Goal: Information Seeking & Learning: Learn about a topic

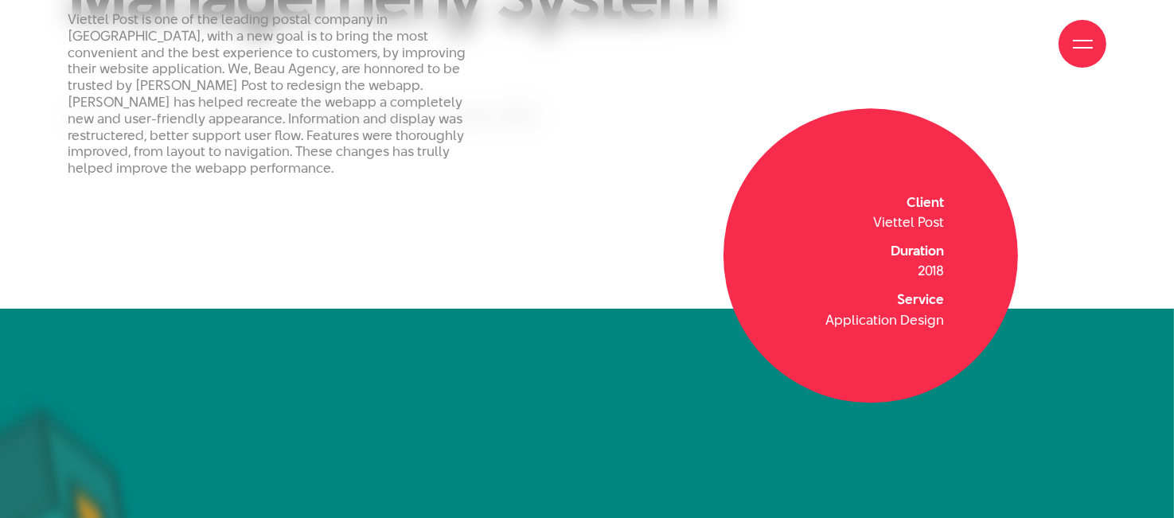
scroll to position [487, 0]
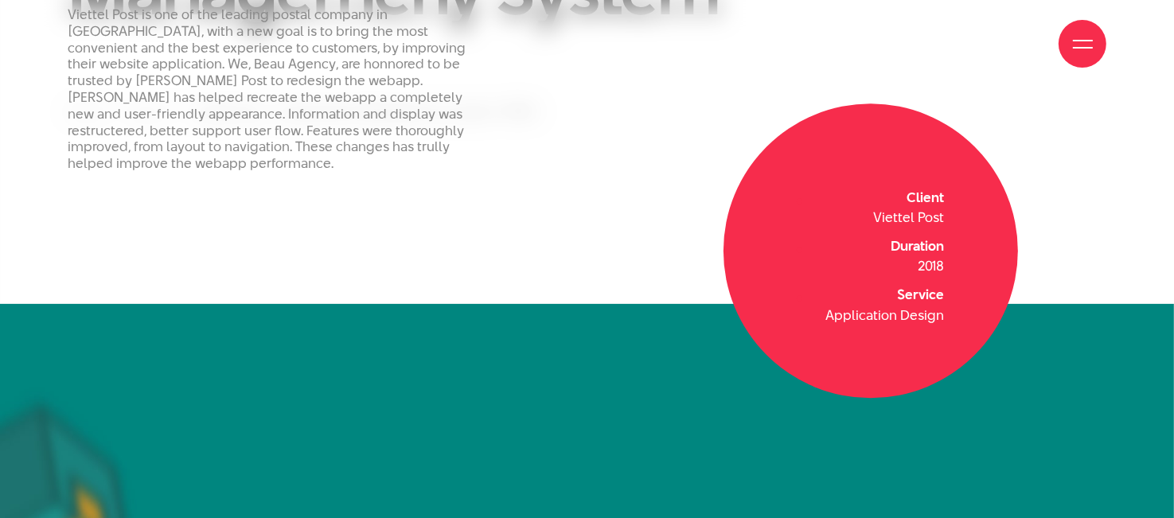
click at [447, 232] on div "Viettel Post is one of the leading postal company in Vietnam, with a new goal i…" at bounding box center [587, 131] width 1174 height 345
click at [369, 53] on div "About Our Projects Services Insight Contact Us" at bounding box center [587, 44] width 1039 height 88
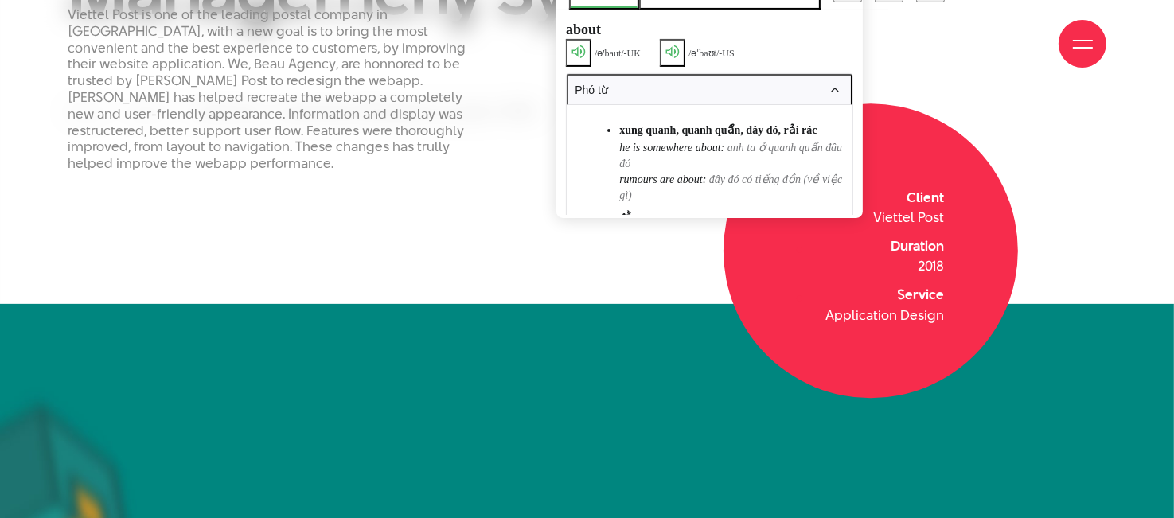
click at [263, 53] on div "About Our Projects Services Insight Contact Us" at bounding box center [587, 44] width 1039 height 88
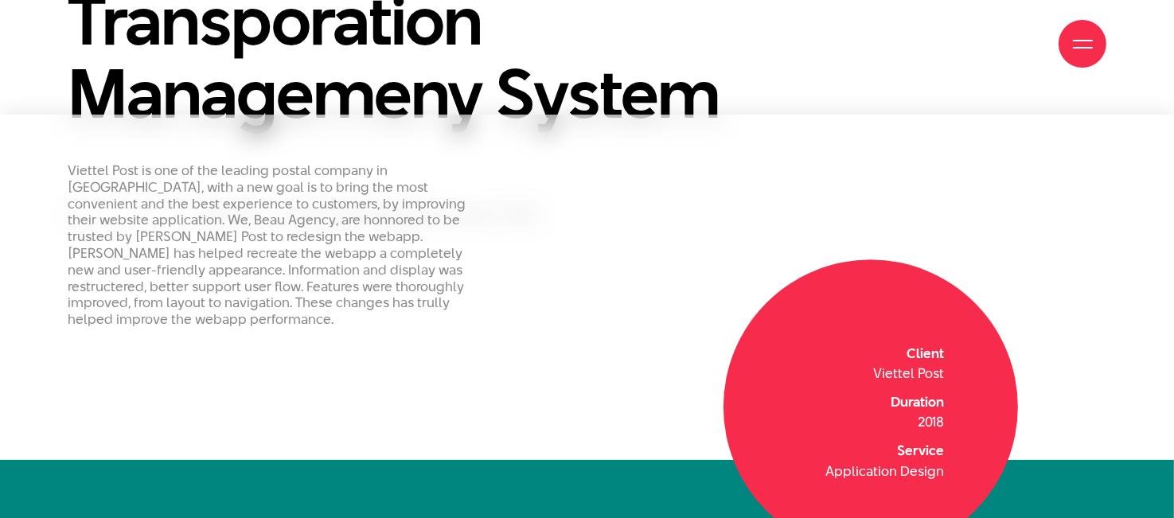
scroll to position [331, 0]
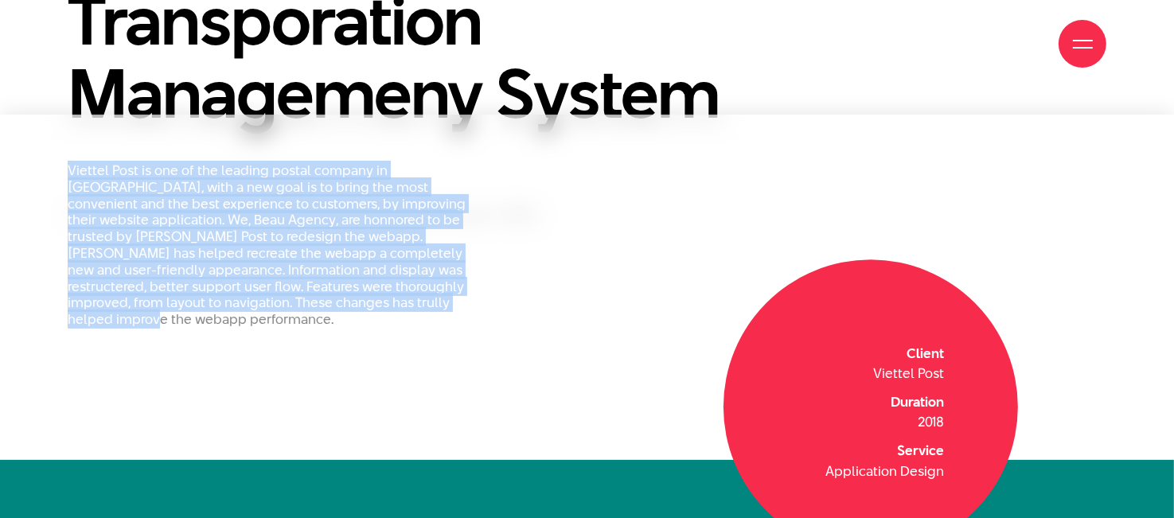
drag, startPoint x: 69, startPoint y: 162, endPoint x: 388, endPoint y: 314, distance: 352.5
click at [388, 314] on div "Viettel Post is one of the leading postal company in Vietnam, with a new goal i…" at bounding box center [277, 251] width 443 height 178
click at [685, 377] on div "Viettel Post is one of the leading postal company in Vietnam, with a new goal i…" at bounding box center [587, 287] width 1174 height 345
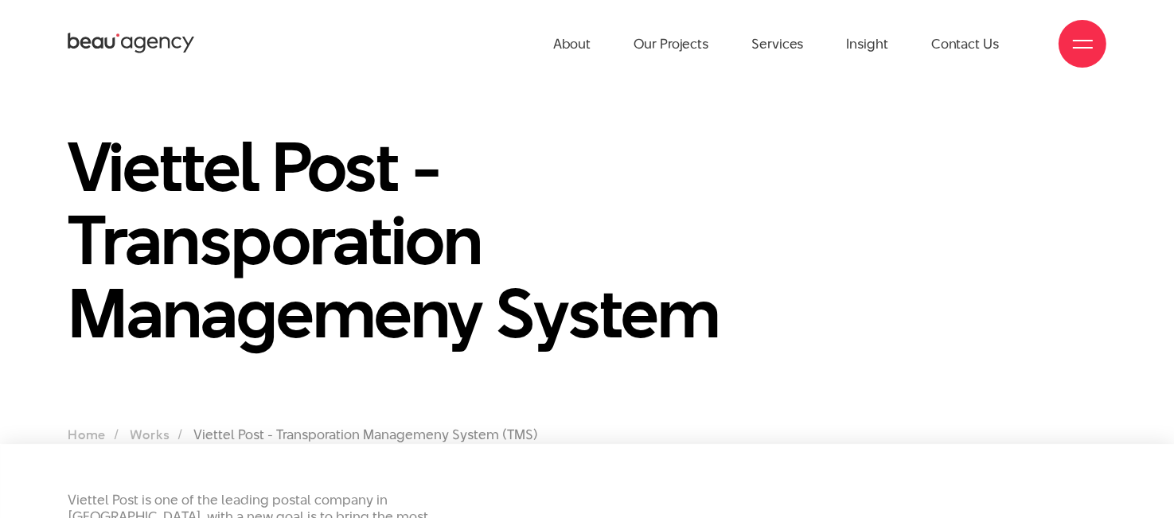
scroll to position [0, 0]
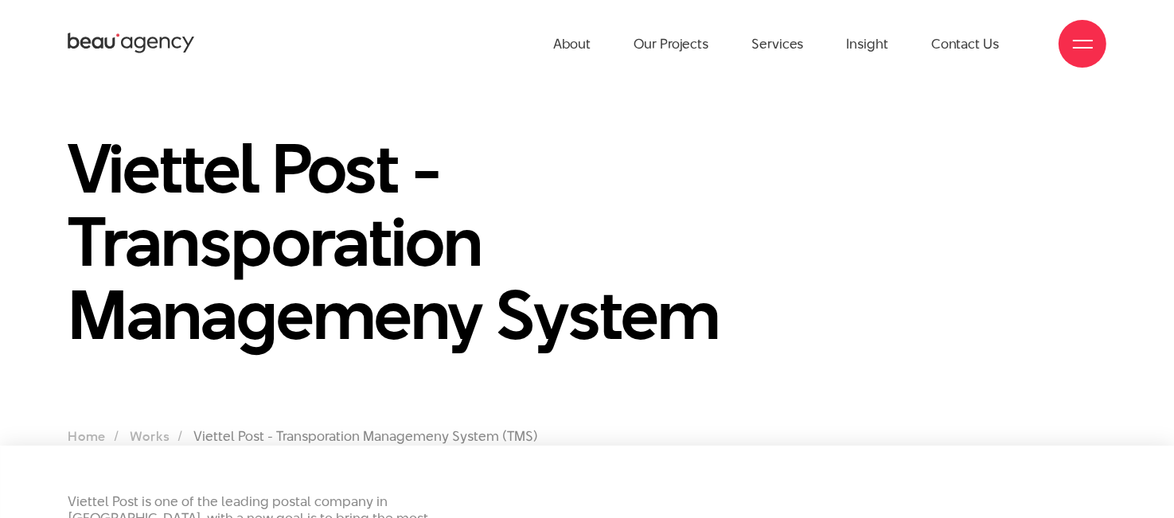
click at [388, 345] on h1 "Viettel Post - Transporation Managemeny System" at bounding box center [454, 241] width 773 height 220
click at [575, 51] on link "About" at bounding box center [572, 44] width 38 height 88
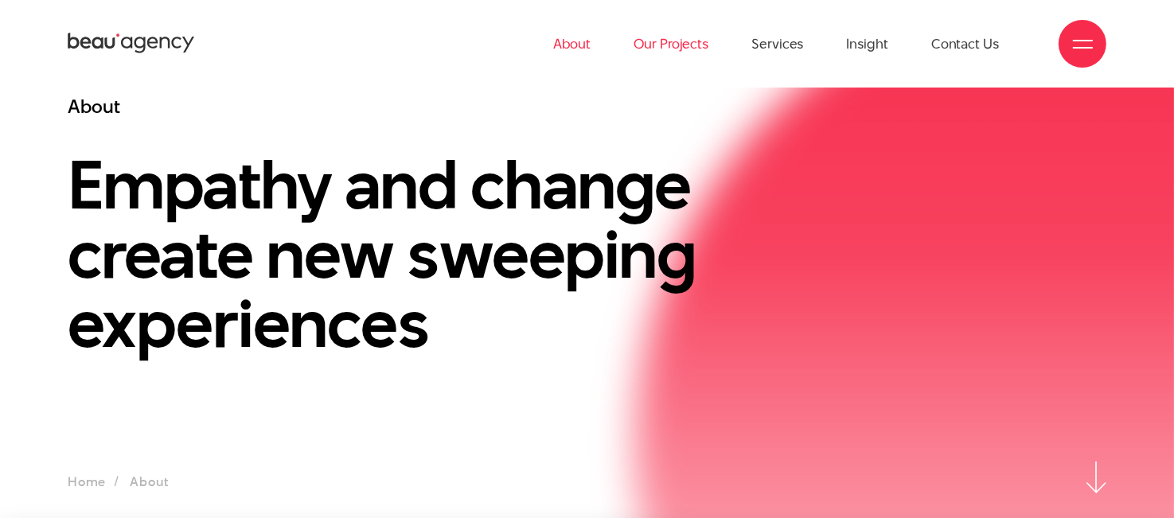
click at [662, 42] on link "Our Projects" at bounding box center [671, 44] width 75 height 88
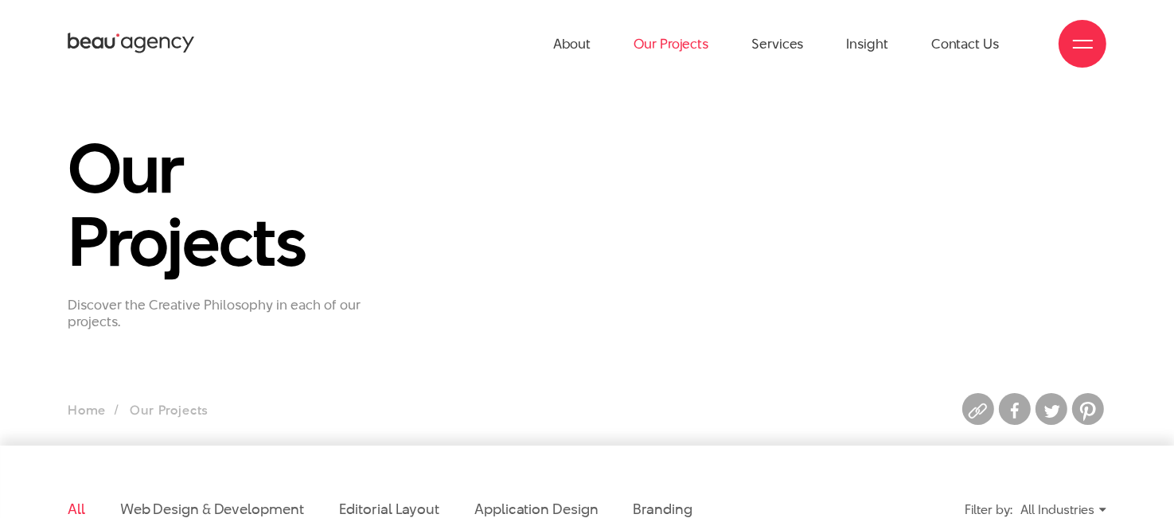
click at [1100, 35] on div at bounding box center [1083, 44] width 48 height 48
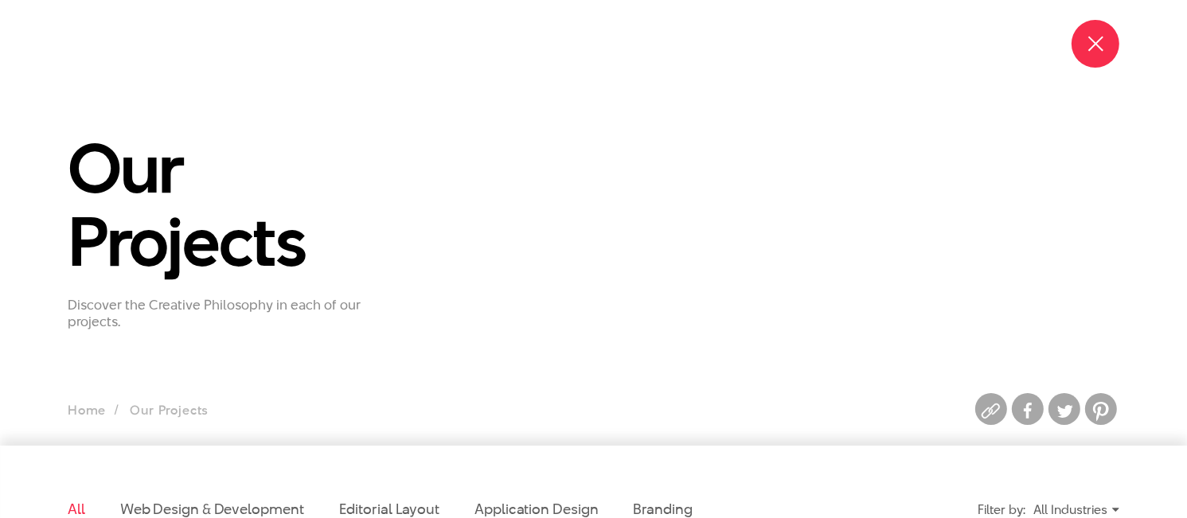
click at [1100, 35] on div at bounding box center [1096, 44] width 20 height 20
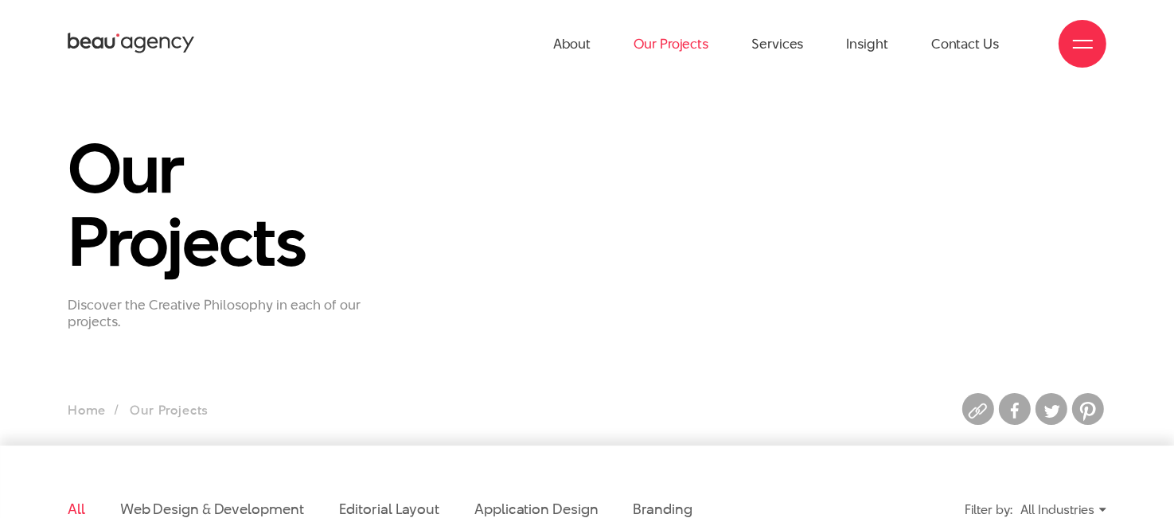
click at [1100, 35] on div at bounding box center [1083, 44] width 48 height 48
